Goal: Navigation & Orientation: Find specific page/section

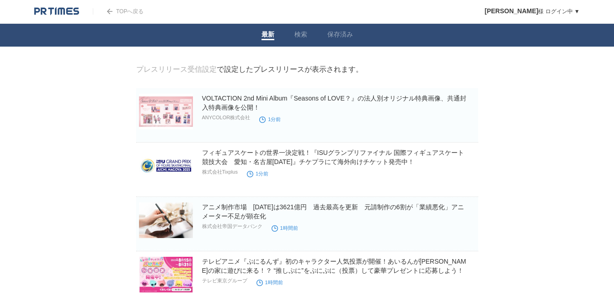
click at [116, 9] on link "TOPへ戻る" at bounding box center [118, 11] width 51 height 6
